Goal: Task Accomplishment & Management: Use online tool/utility

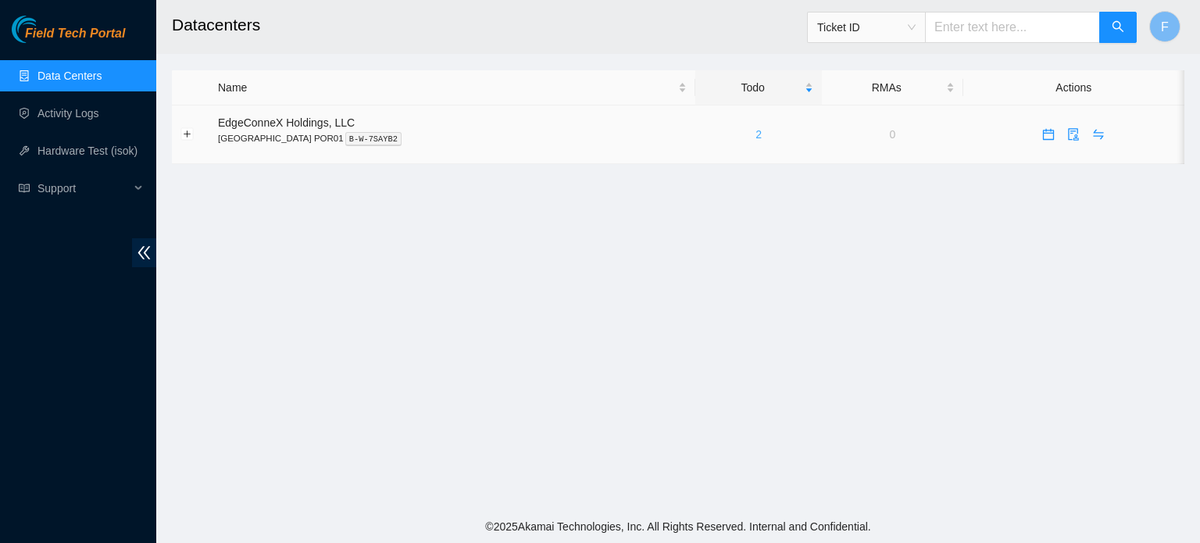
click at [756, 134] on link "2" at bounding box center [759, 134] width 6 height 13
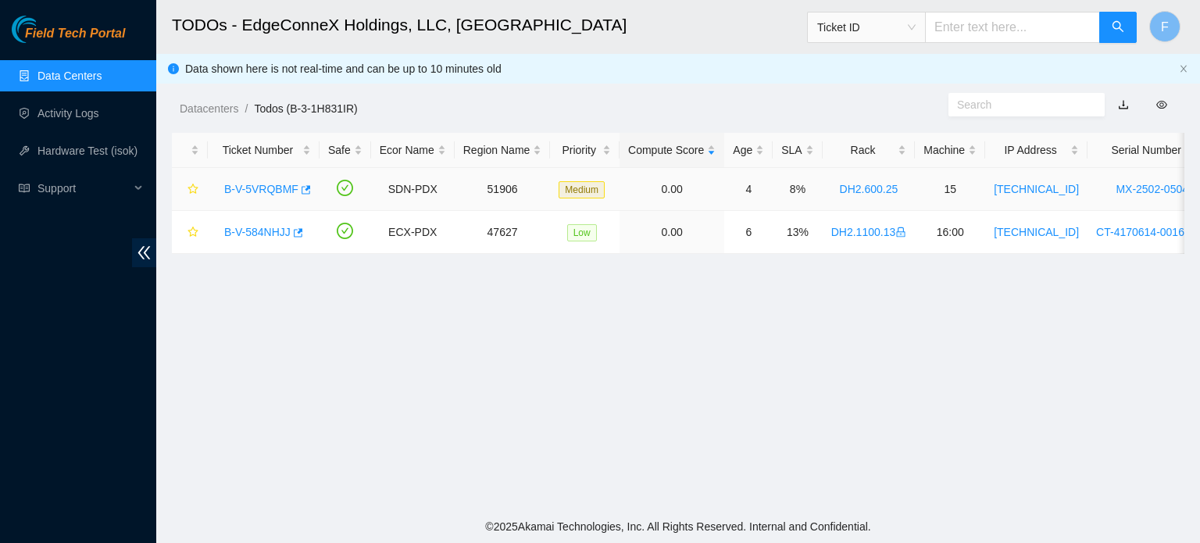
click at [274, 193] on link "B-V-5VRQBMF" at bounding box center [261, 189] width 74 height 13
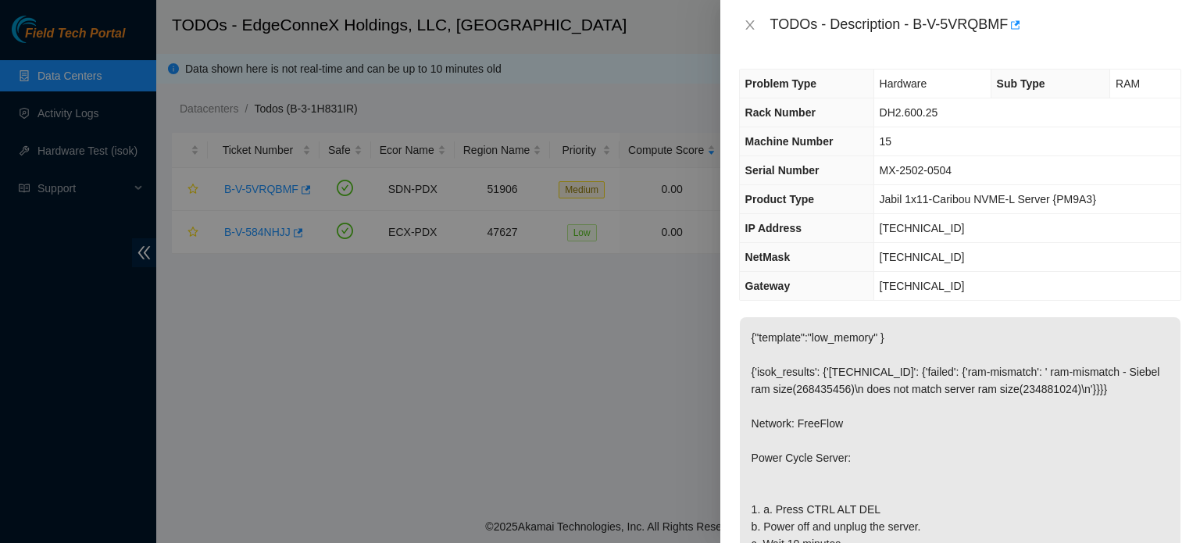
click at [545, 415] on div at bounding box center [600, 271] width 1200 height 543
click at [536, 331] on div at bounding box center [600, 271] width 1200 height 543
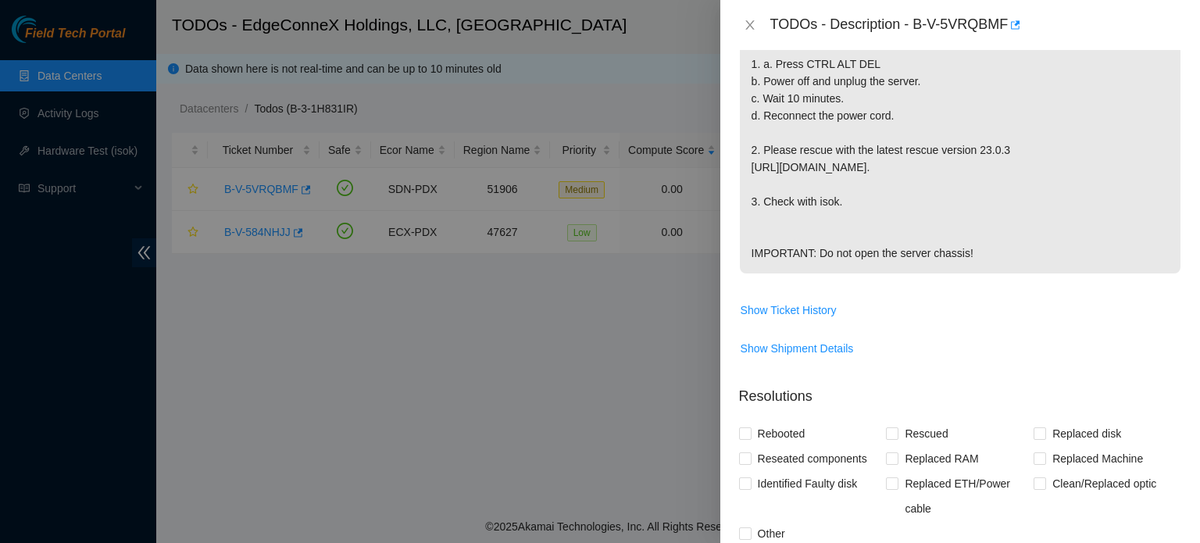
scroll to position [767, 0]
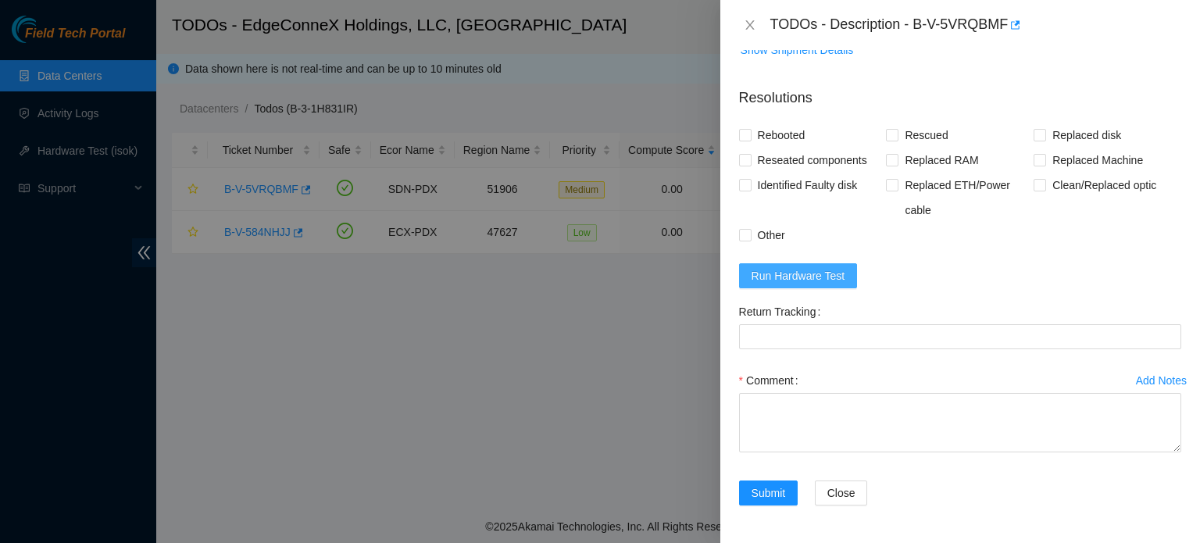
click at [794, 284] on span "Run Hardware Test" at bounding box center [799, 275] width 94 height 17
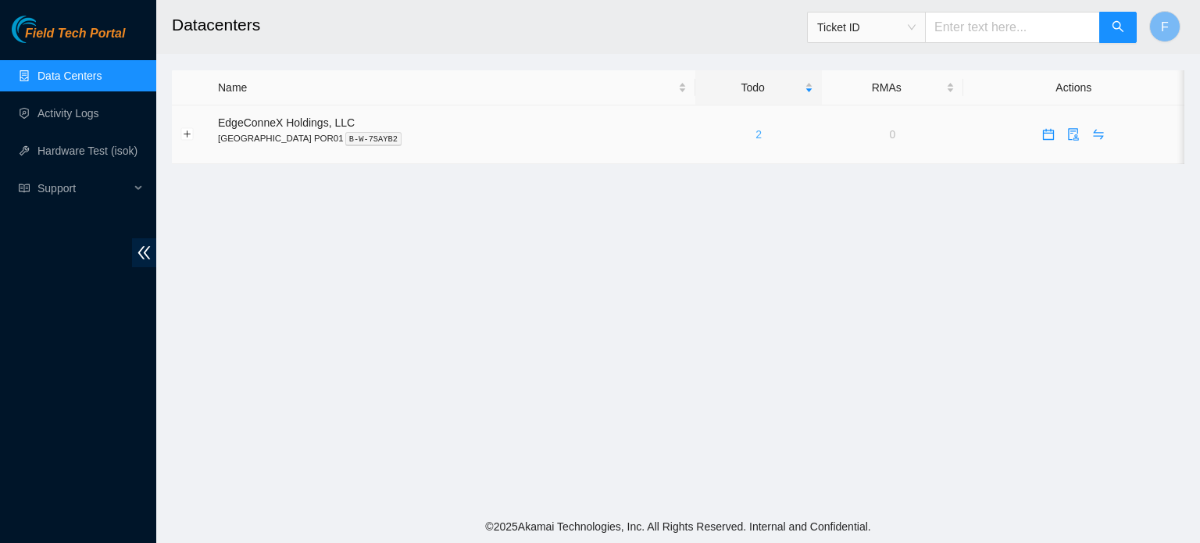
click at [756, 134] on link "2" at bounding box center [759, 134] width 6 height 13
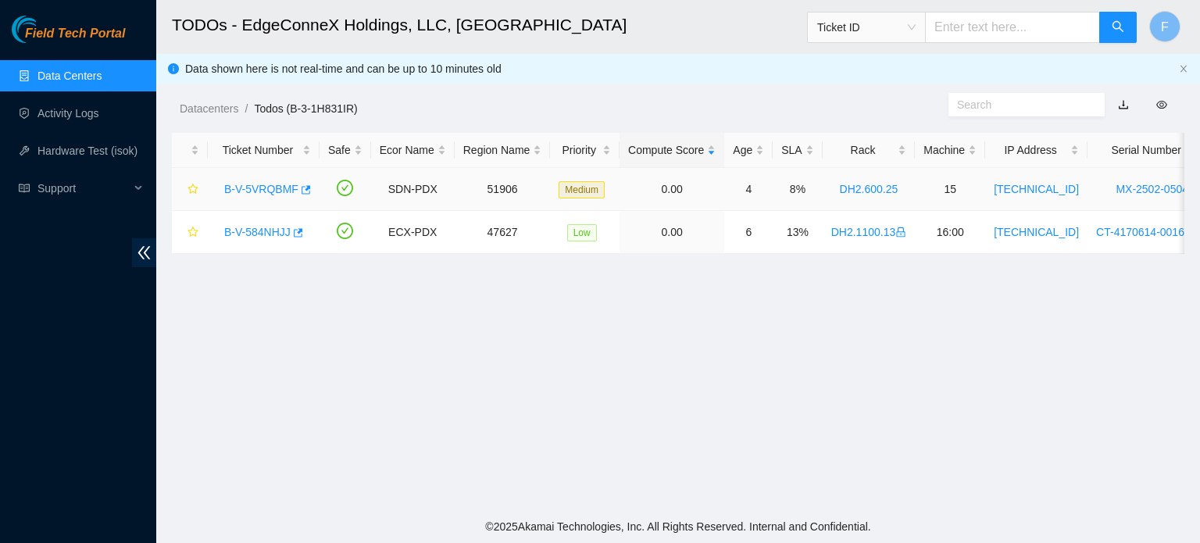
click at [274, 185] on link "B-V-5VRQBMF" at bounding box center [261, 189] width 74 height 13
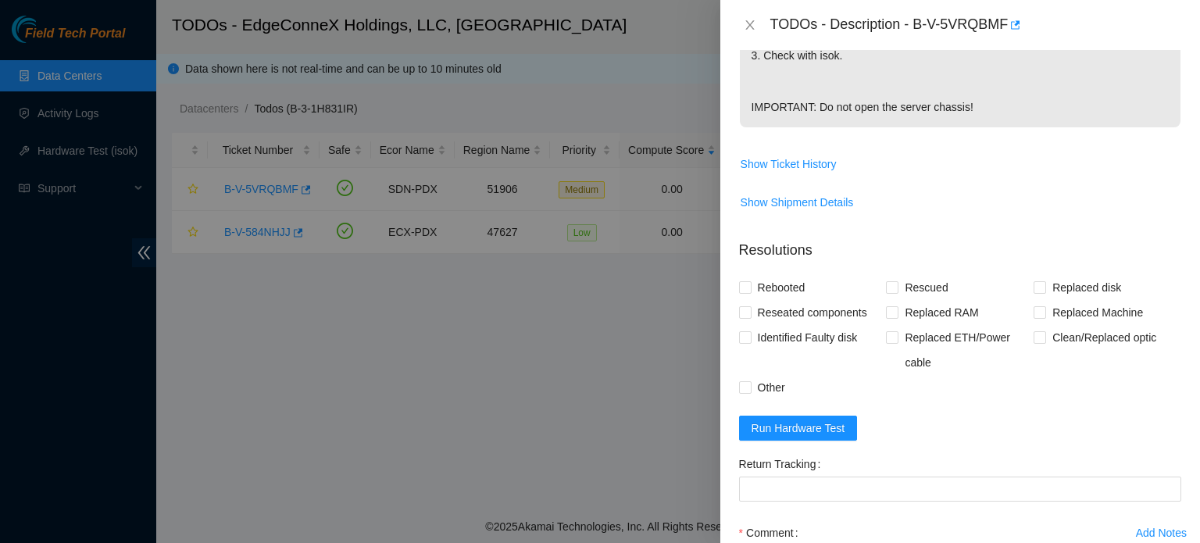
scroll to position [594, 0]
click at [810, 435] on span "Run Hardware Test" at bounding box center [799, 425] width 94 height 17
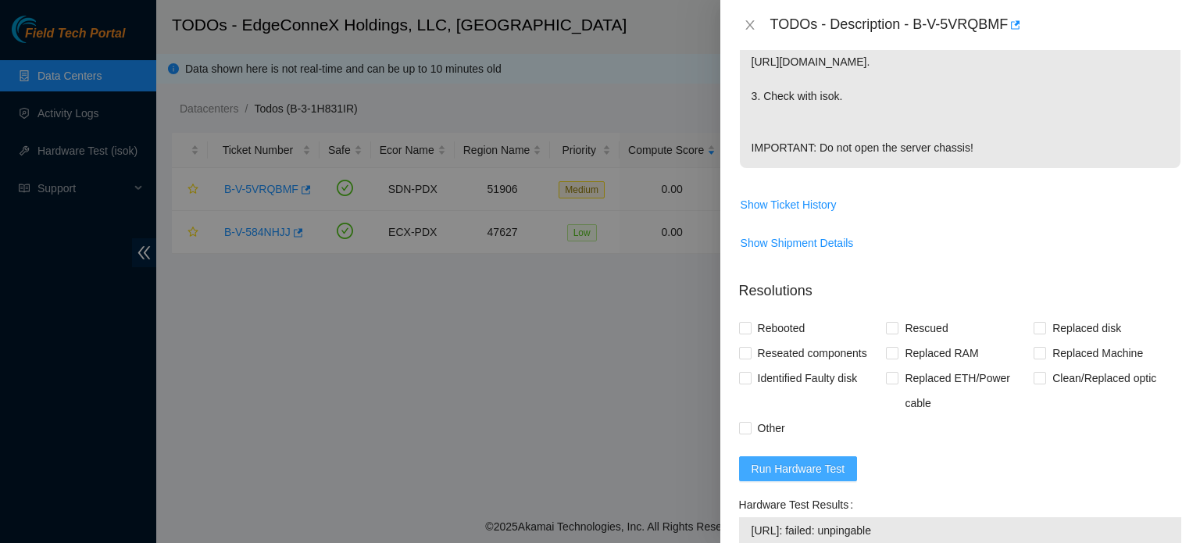
scroll to position [558, 0]
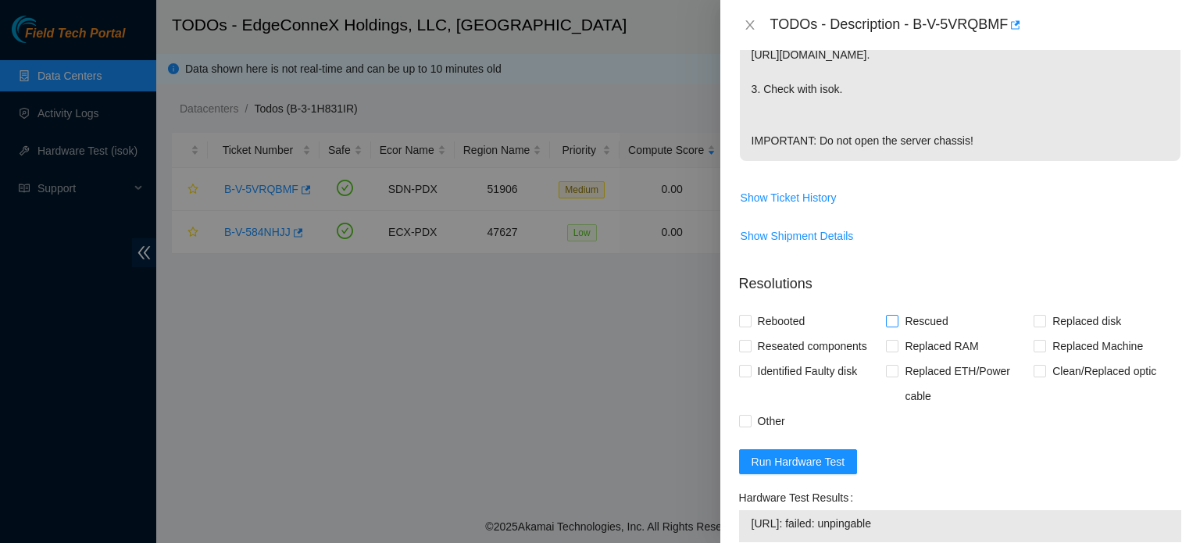
click at [893, 326] on input "Rescued" at bounding box center [891, 320] width 11 height 11
checkbox input "true"
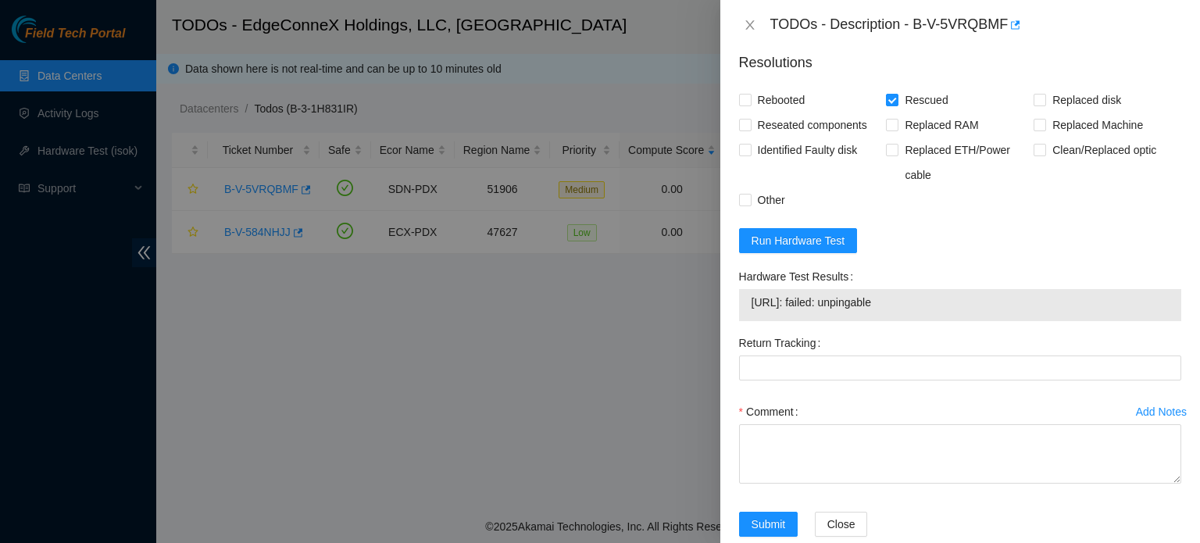
scroll to position [843, 0]
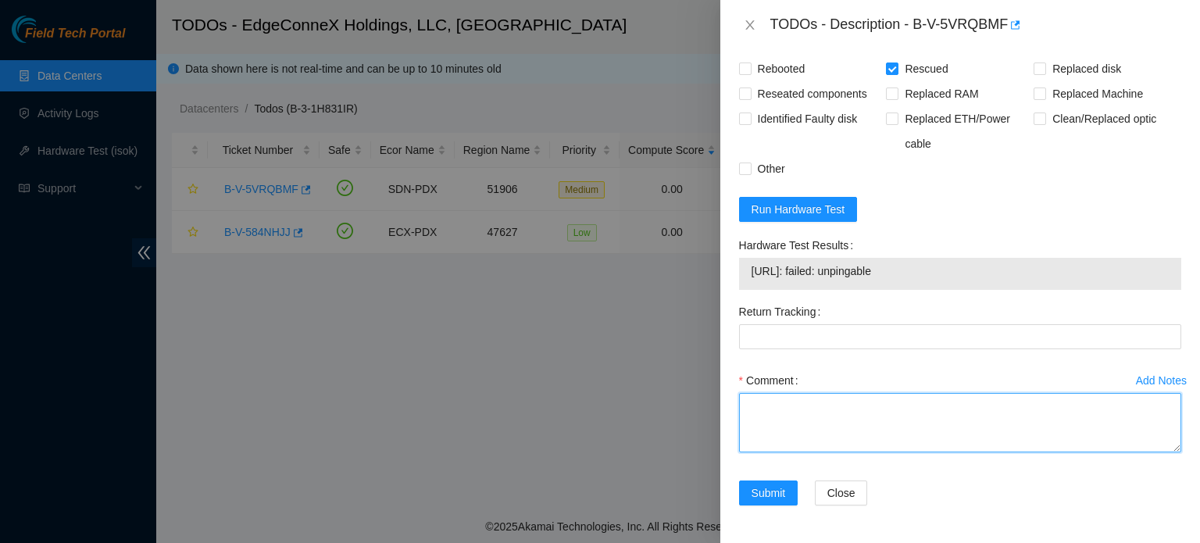
click at [854, 413] on textarea "Comment" at bounding box center [960, 422] width 442 height 59
click at [753, 424] on textarea "- Failing to rescue server -process repeated" at bounding box center [960, 422] width 442 height 59
click at [860, 428] on textarea "- Failing to rescue server - process repeated" at bounding box center [960, 422] width 442 height 59
type textarea "- Failing to rescue server - process repeated several times"
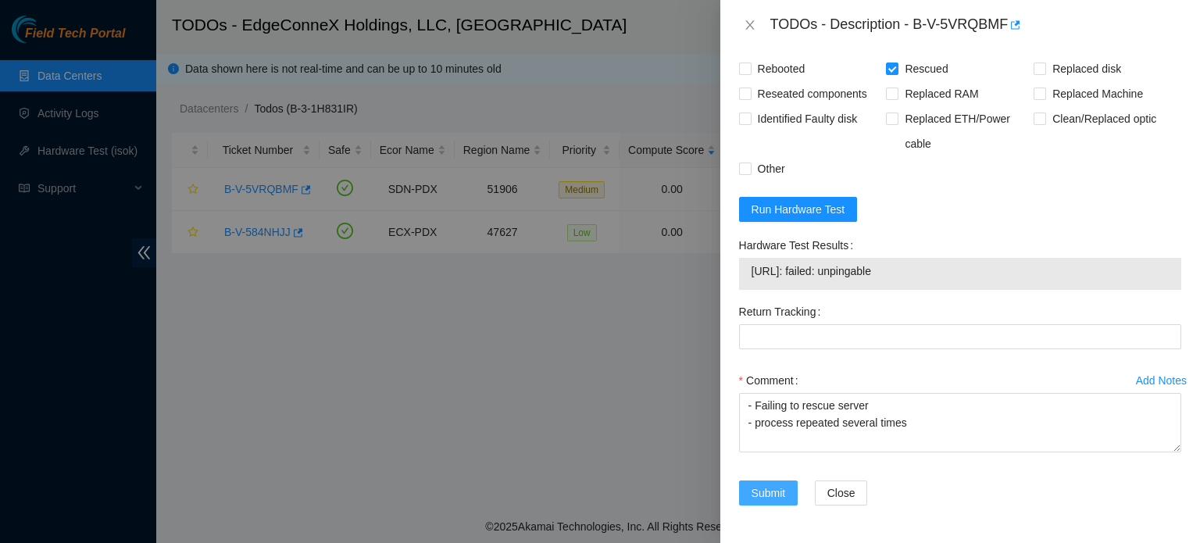
click at [785, 496] on button "Submit" at bounding box center [768, 493] width 59 height 25
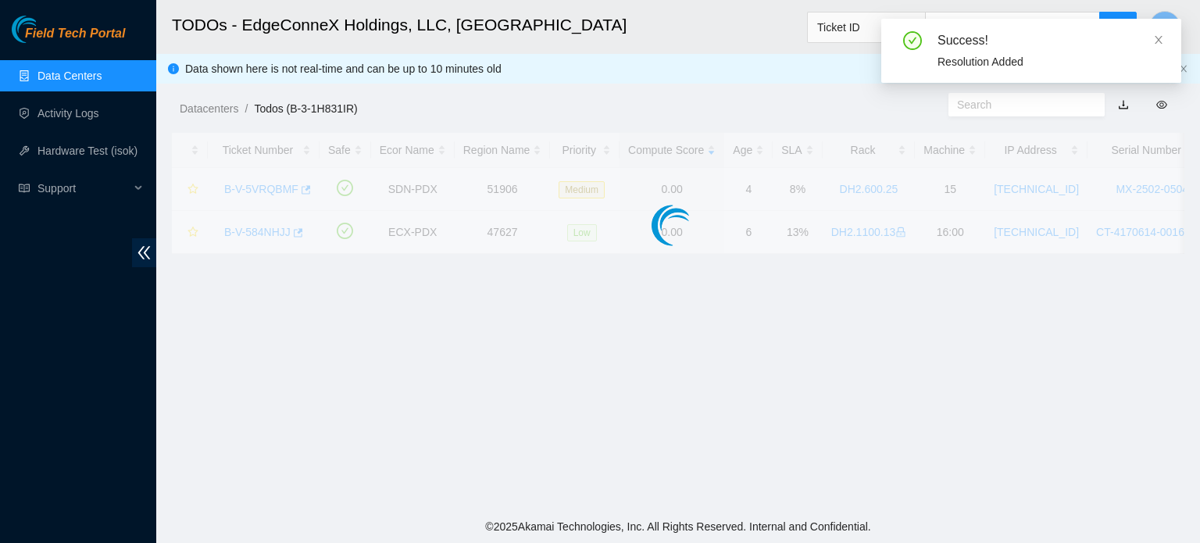
scroll to position [429, 0]
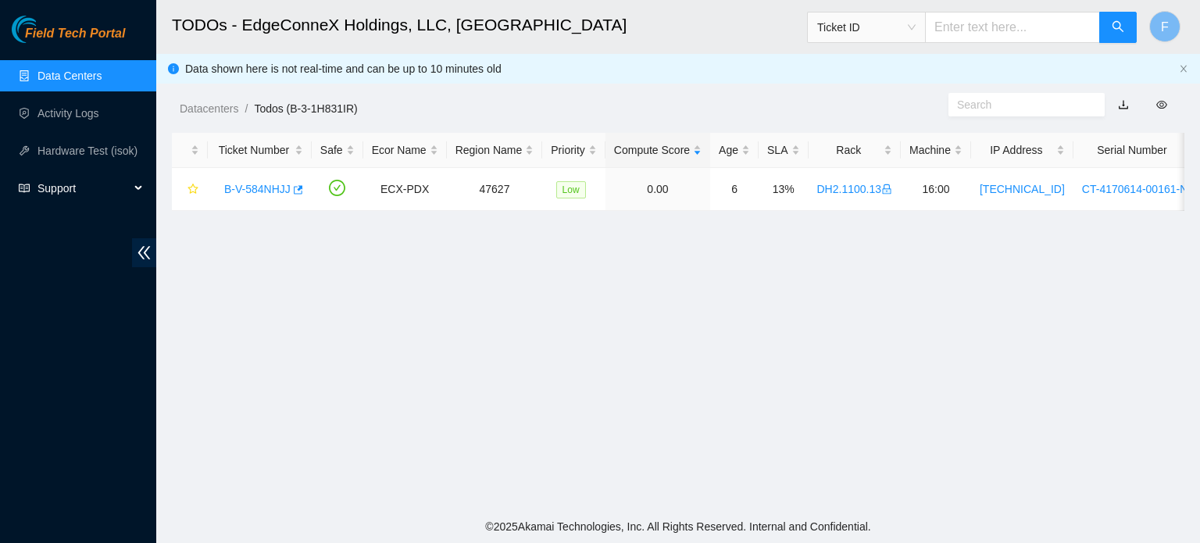
click at [72, 186] on span "Support" at bounding box center [84, 188] width 92 height 31
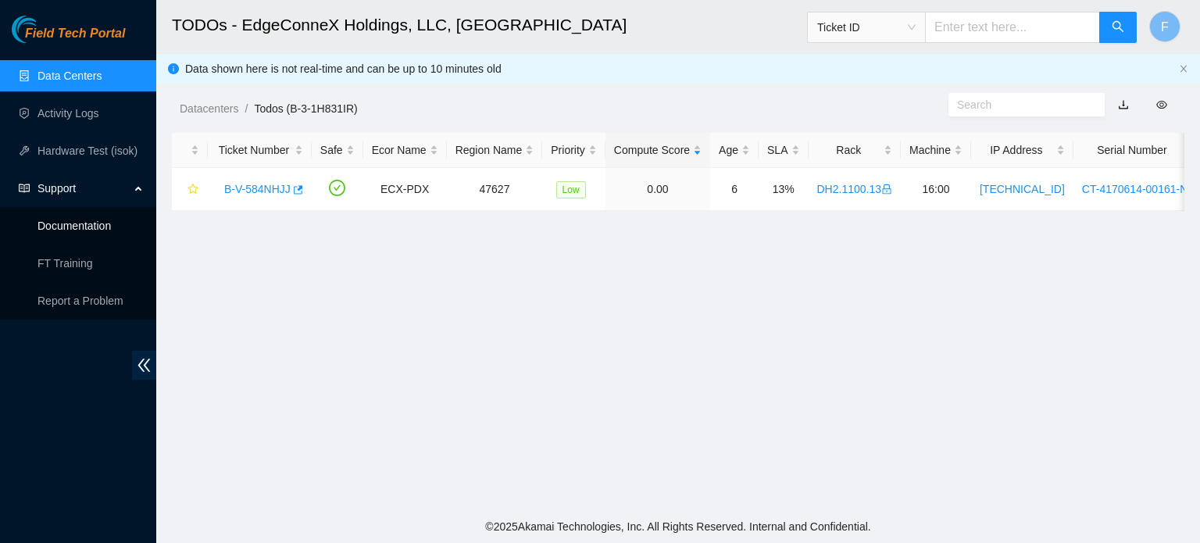
click at [72, 225] on link "Documentation" at bounding box center [74, 226] width 73 height 13
